Goal: Task Accomplishment & Management: Manage account settings

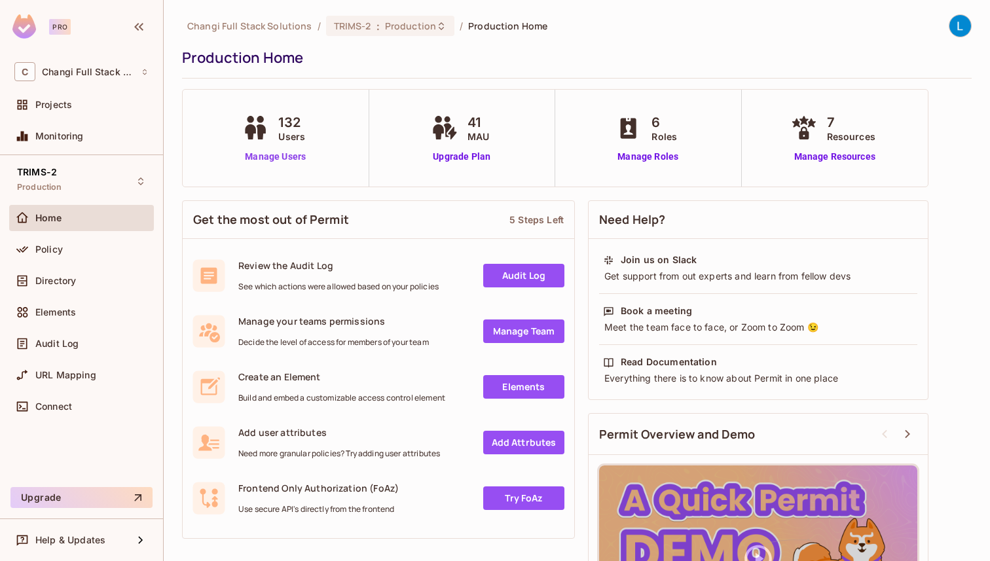
click at [285, 153] on link "Manage Users" at bounding box center [275, 157] width 73 height 14
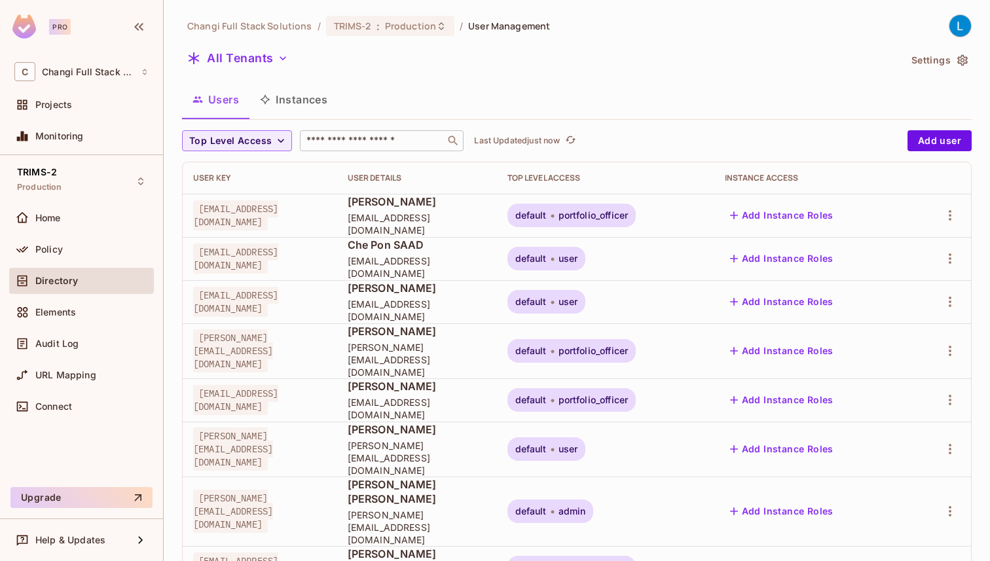
click at [350, 146] on input "text" at bounding box center [372, 140] width 137 height 13
type input "*"
click at [369, 10] on div "Changi Full Stack Solutions / TRIMS-2 : Production / User Management All Tenant…" at bounding box center [577, 280] width 826 height 561
click at [369, 28] on div "TRIMS-2 : Production" at bounding box center [382, 26] width 97 height 12
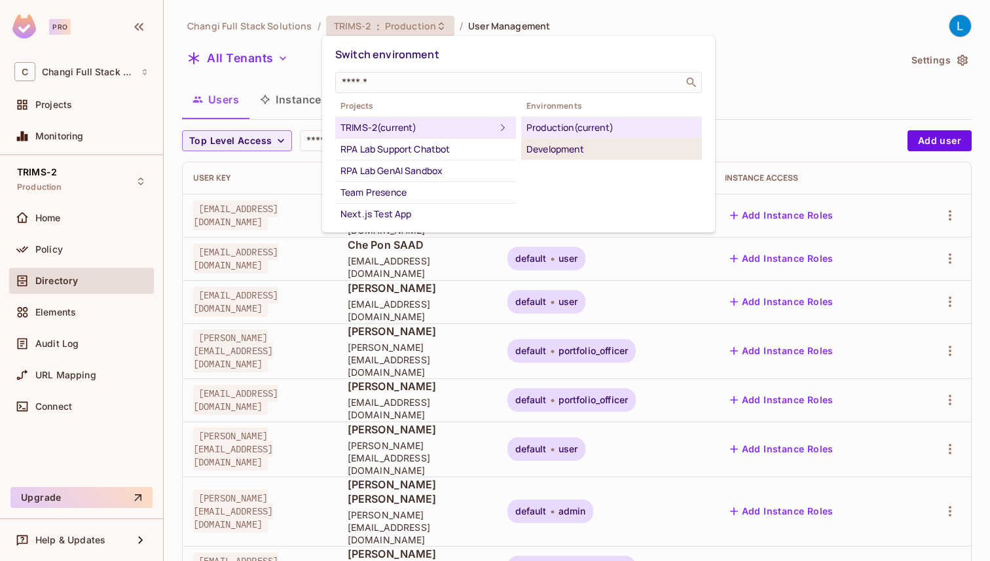
click at [556, 144] on div "Development" at bounding box center [611, 149] width 170 height 16
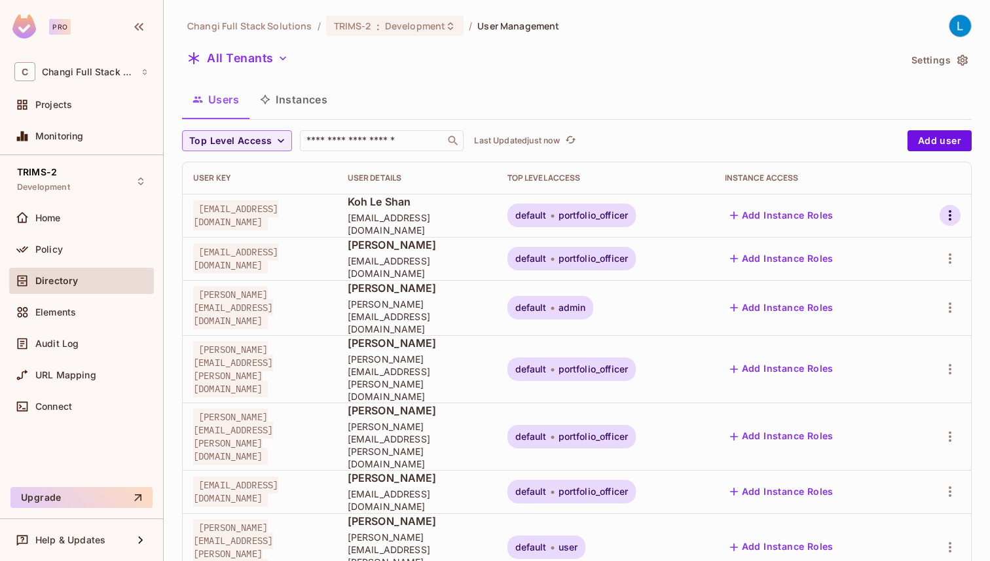
click at [946, 217] on icon "button" at bounding box center [950, 215] width 16 height 16
click at [909, 245] on li "Edit" at bounding box center [890, 245] width 122 height 29
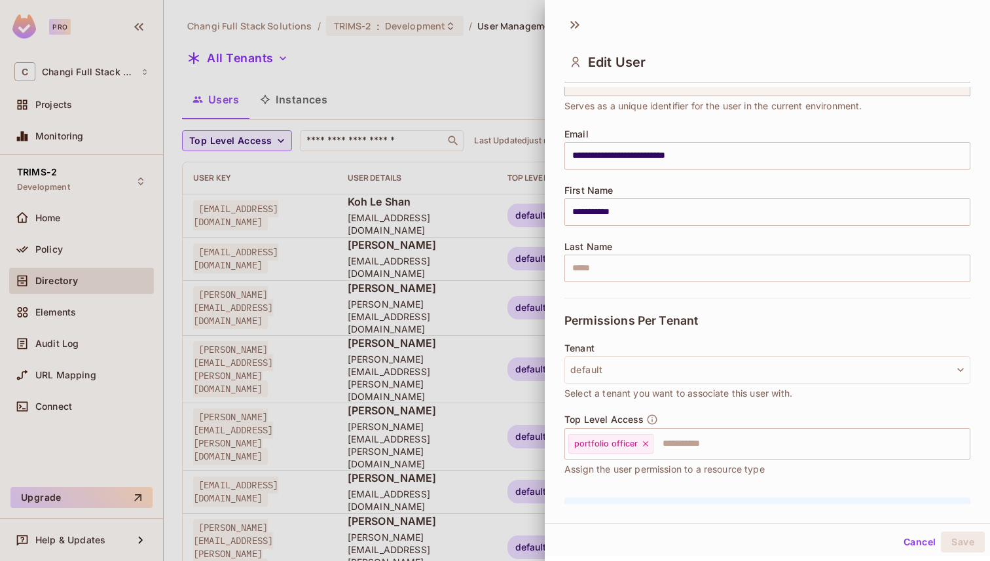
scroll to position [147, 0]
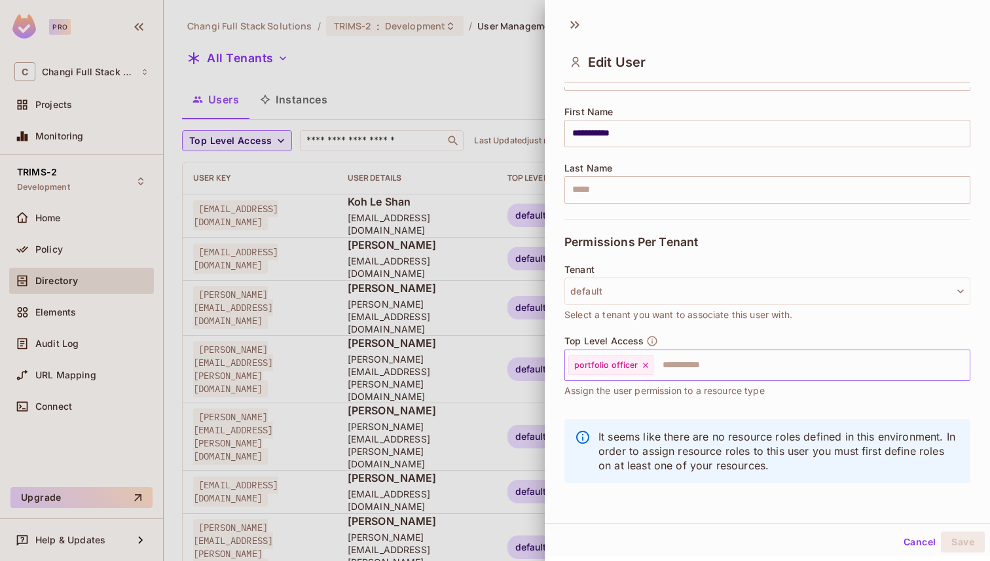
click at [644, 367] on icon at bounding box center [645, 365] width 9 height 9
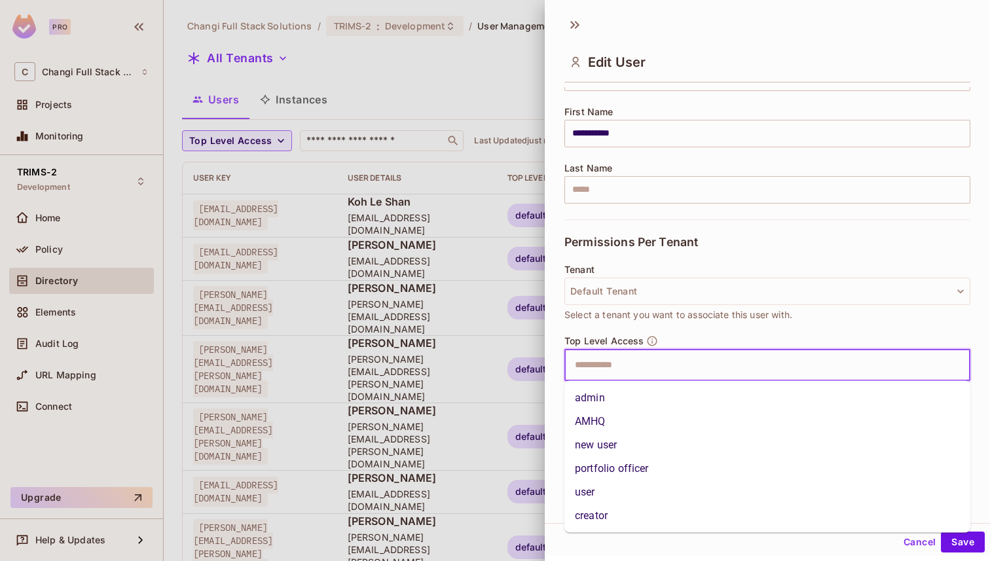
click at [629, 367] on input "text" at bounding box center [756, 365] width 378 height 26
click at [615, 514] on li "creator" at bounding box center [767, 516] width 406 height 24
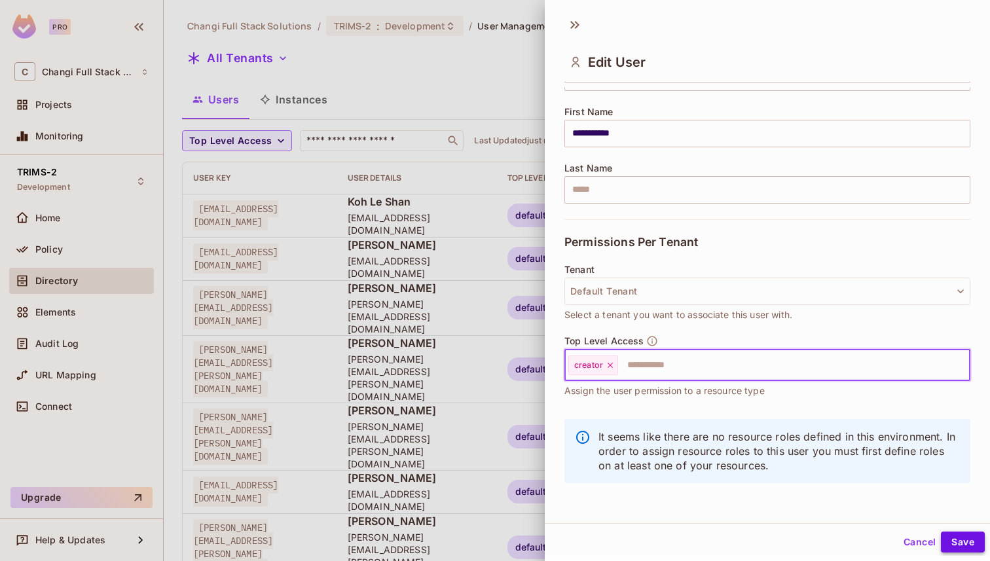
click at [961, 541] on button "Save" at bounding box center [963, 541] width 44 height 21
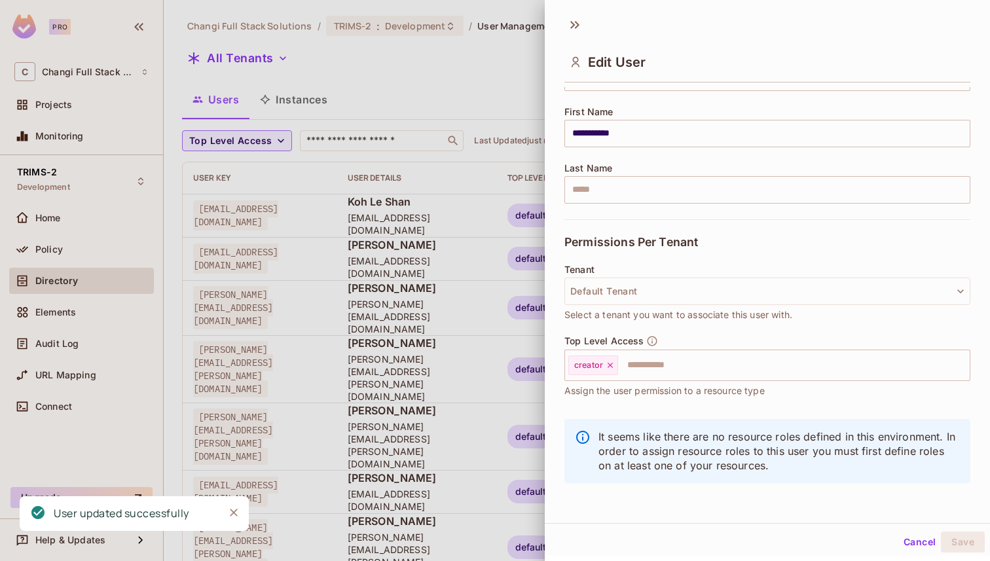
click at [484, 67] on div at bounding box center [495, 280] width 990 height 561
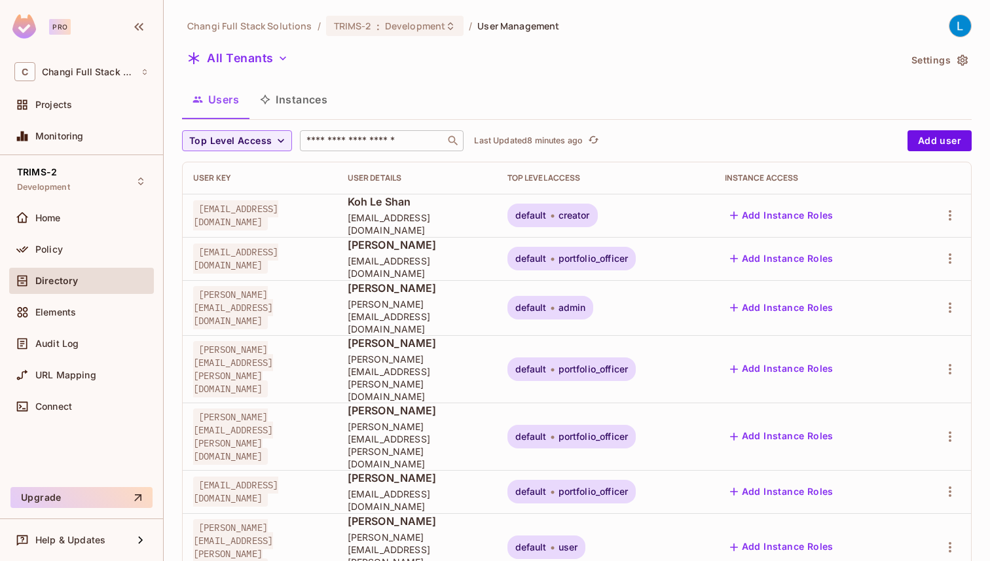
click at [389, 142] on input "text" at bounding box center [372, 140] width 137 height 13
type input "********"
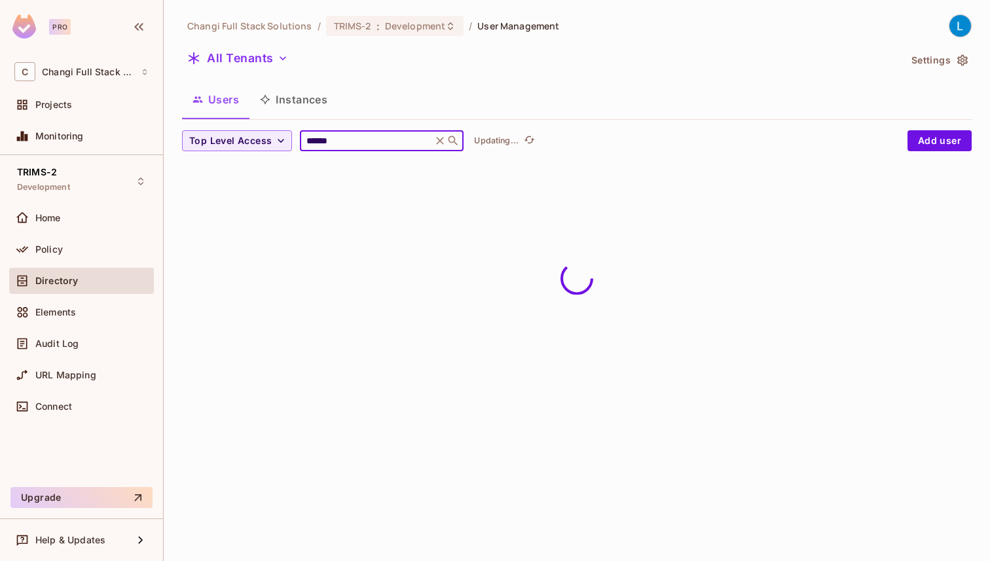
type input "*******"
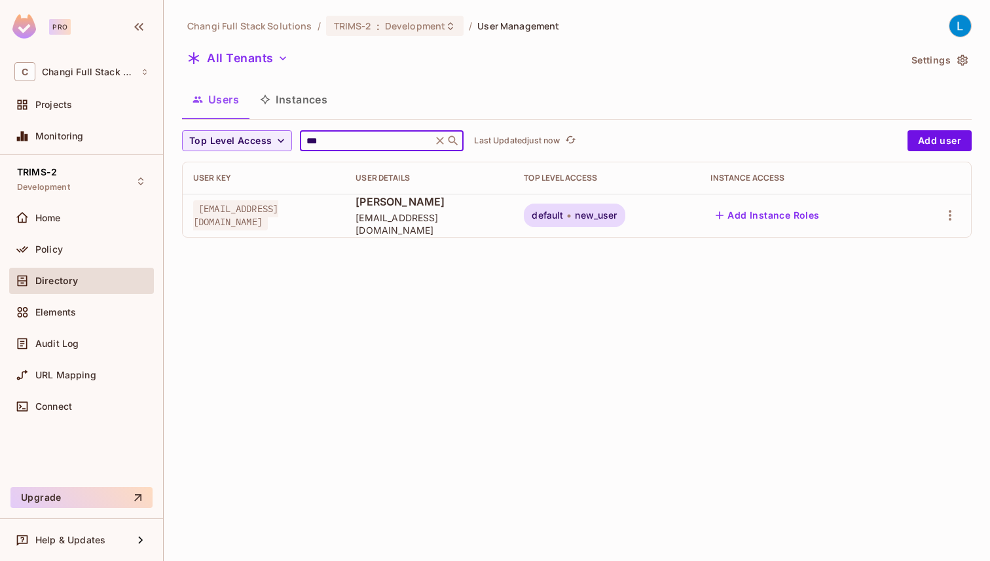
type input "***"
click at [341, 143] on input "***" at bounding box center [366, 140] width 124 height 13
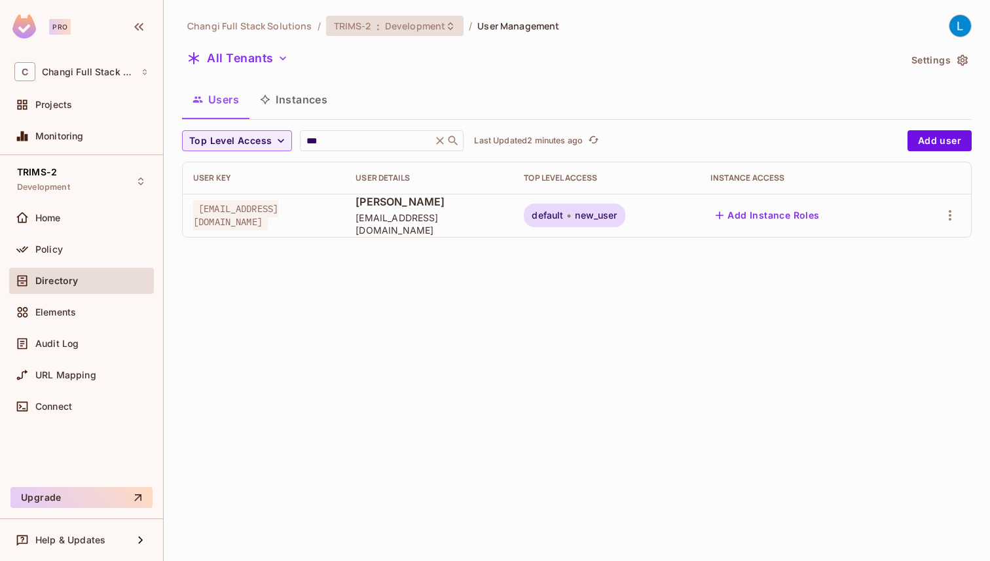
click at [393, 30] on span "Development" at bounding box center [415, 26] width 60 height 12
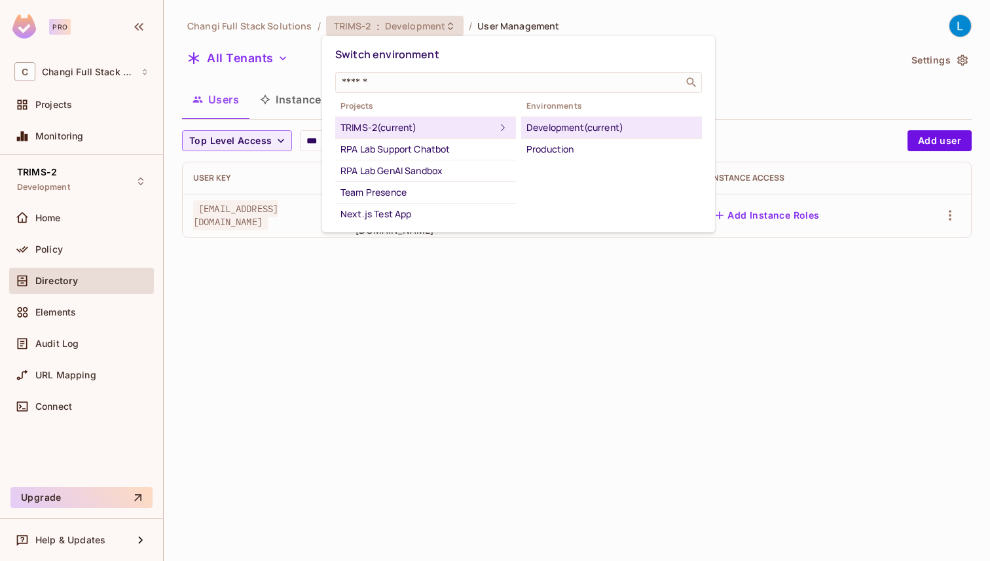
click at [820, 43] on div at bounding box center [495, 280] width 990 height 561
